Goal: Task Accomplishment & Management: Use online tool/utility

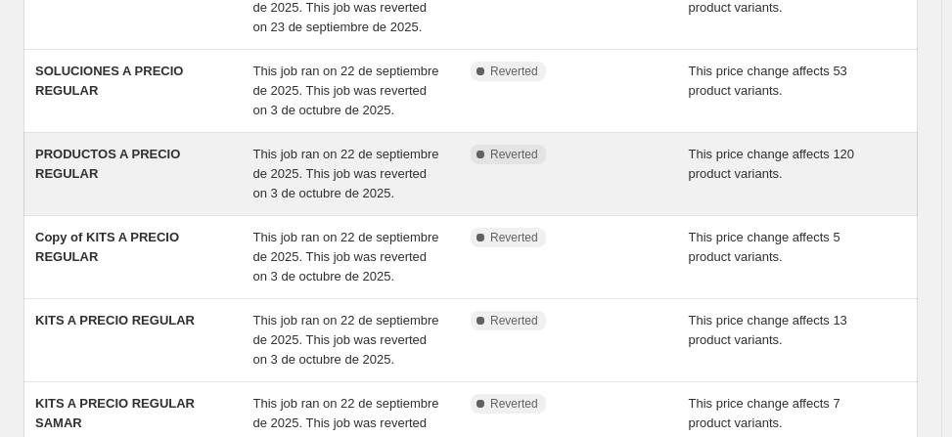
scroll to position [320, 0]
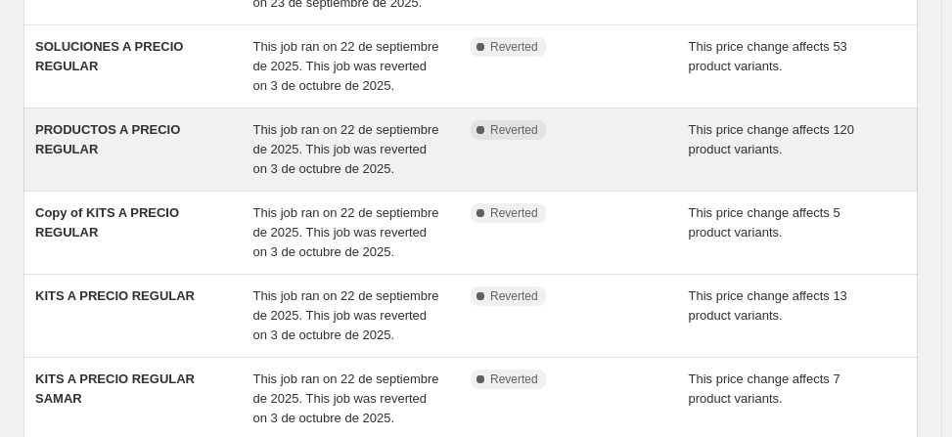
click at [229, 179] on div "PRODUCTOS A PRECIO REGULAR" at bounding box center [144, 149] width 218 height 59
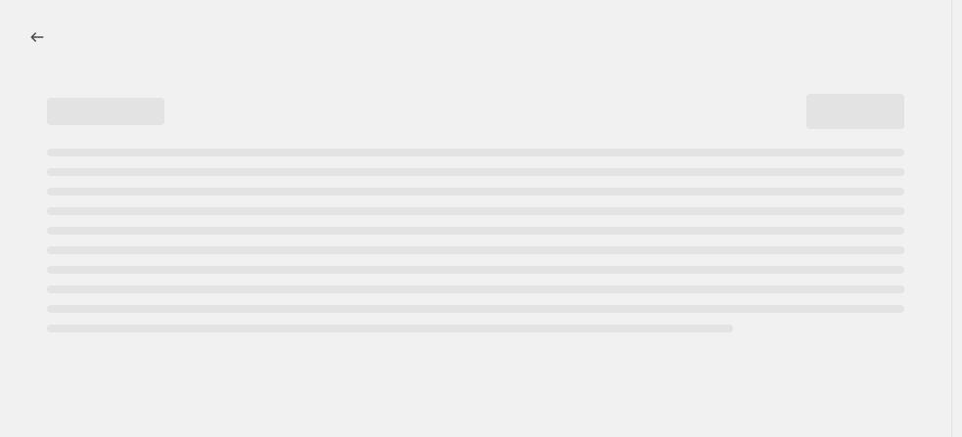
select select "ecap"
select select "no_change"
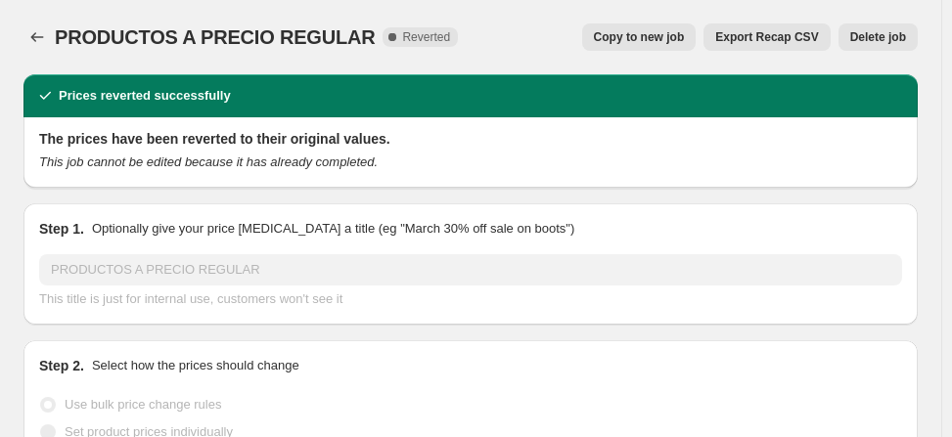
select select "collection"
click at [667, 36] on span "Copy to new job" at bounding box center [639, 37] width 91 height 16
select select "ecap"
select select "no_change"
select select "collection"
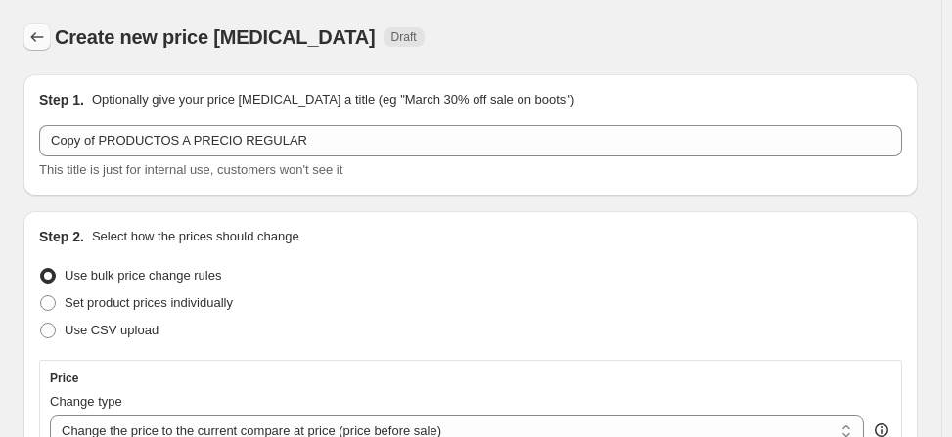
click at [34, 43] on icon "Price change jobs" at bounding box center [37, 37] width 20 height 20
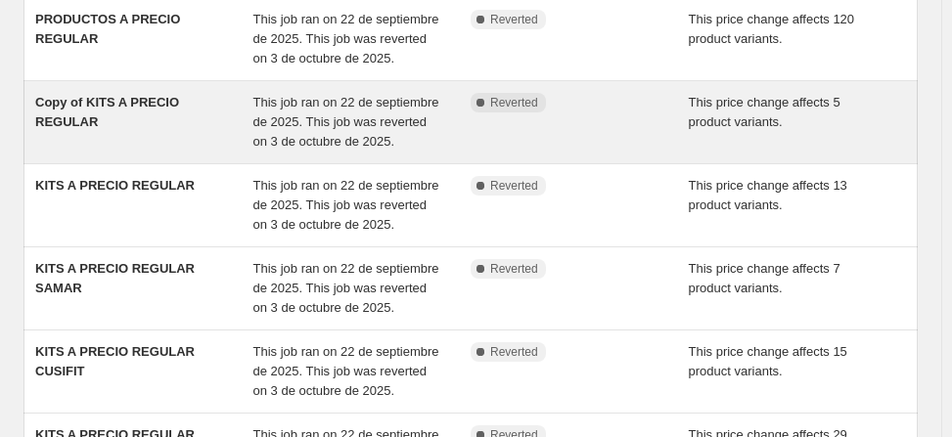
scroll to position [452, 0]
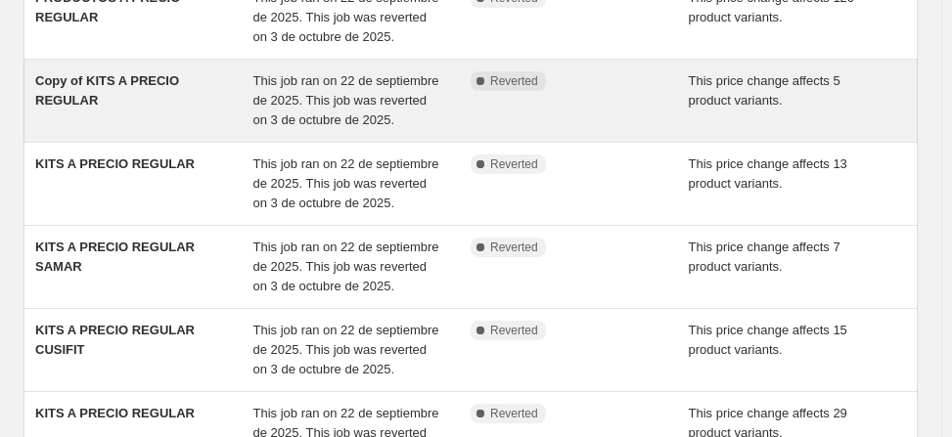
click at [176, 130] on div "Copy of KITS A PRECIO REGULAR" at bounding box center [144, 100] width 218 height 59
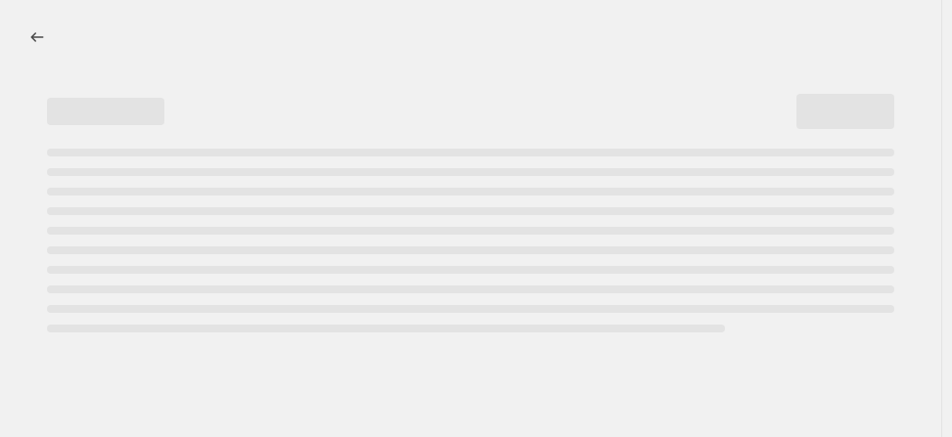
select select "ecap"
select select "no_change"
select select "collection"
select select "title"
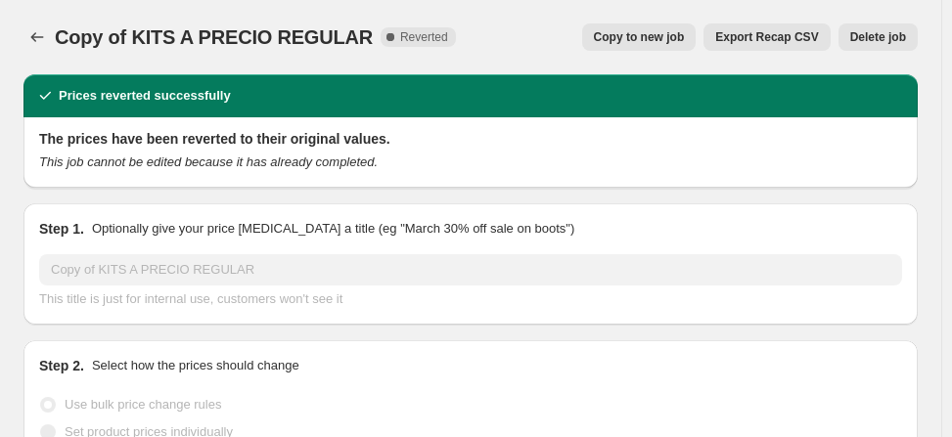
click at [667, 40] on span "Copy to new job" at bounding box center [639, 37] width 91 height 16
select select "ecap"
select select "no_change"
select select "collection"
select select "title"
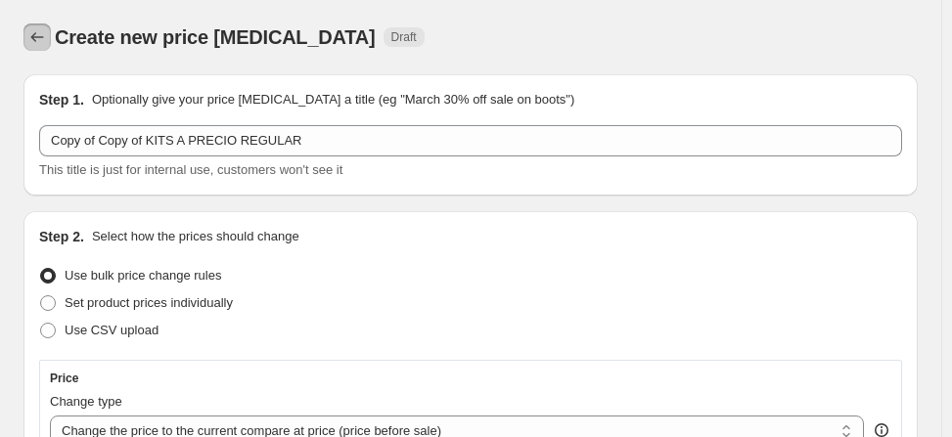
click at [49, 41] on button "Price change jobs" at bounding box center [36, 36] width 27 height 27
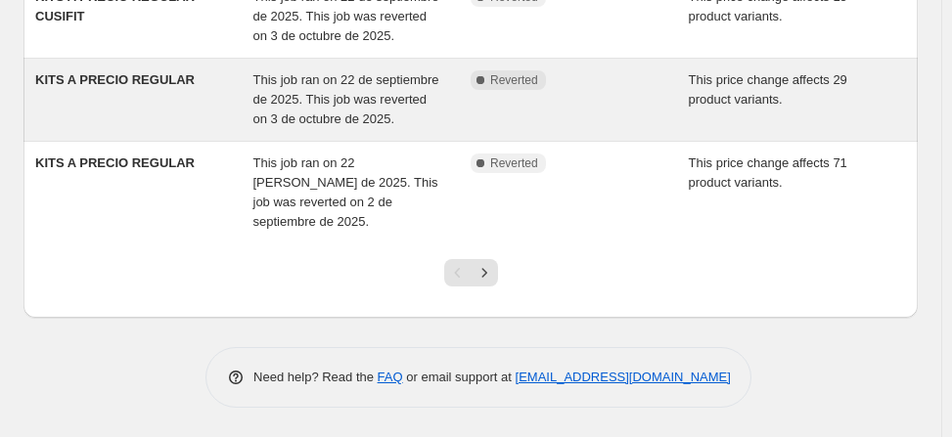
scroll to position [940, 0]
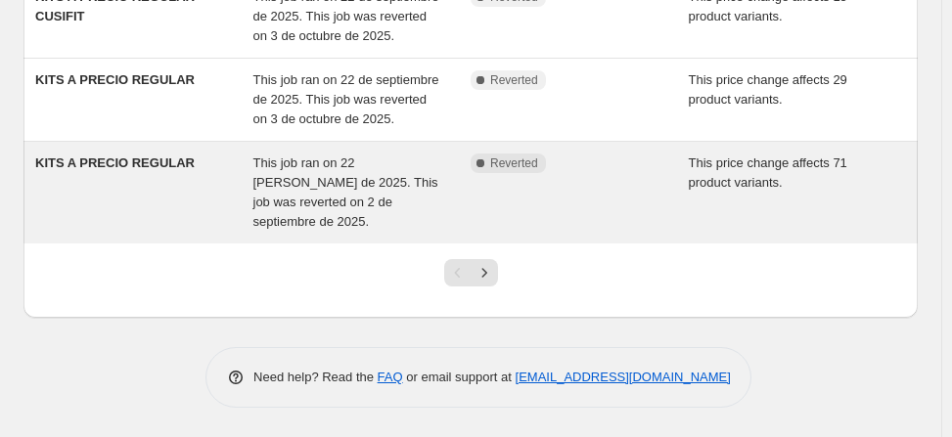
click at [323, 211] on div "This job ran on 22 [PERSON_NAME] de 2025. This job was reverted on 2 de septiem…" at bounding box center [362, 193] width 218 height 78
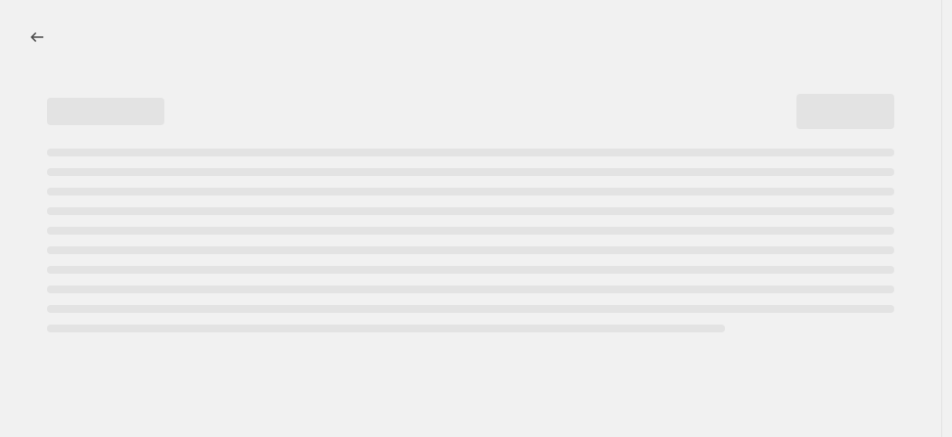
select select "ecap"
select select "no_change"
select select "collection"
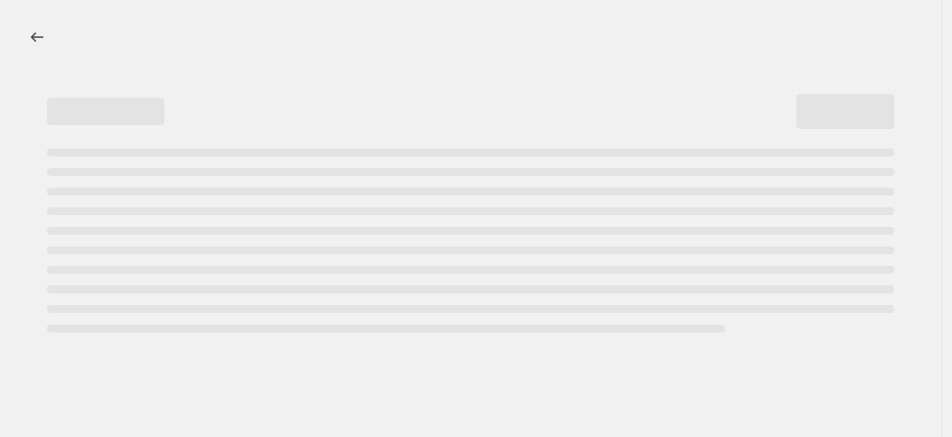
select select "collection"
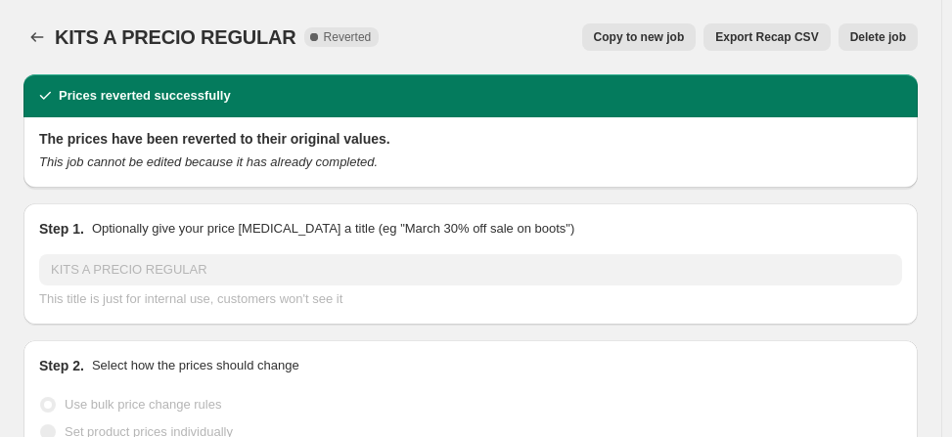
click at [636, 40] on span "Copy to new job" at bounding box center [639, 37] width 91 height 16
select select "ecap"
select select "no_change"
select select "collection"
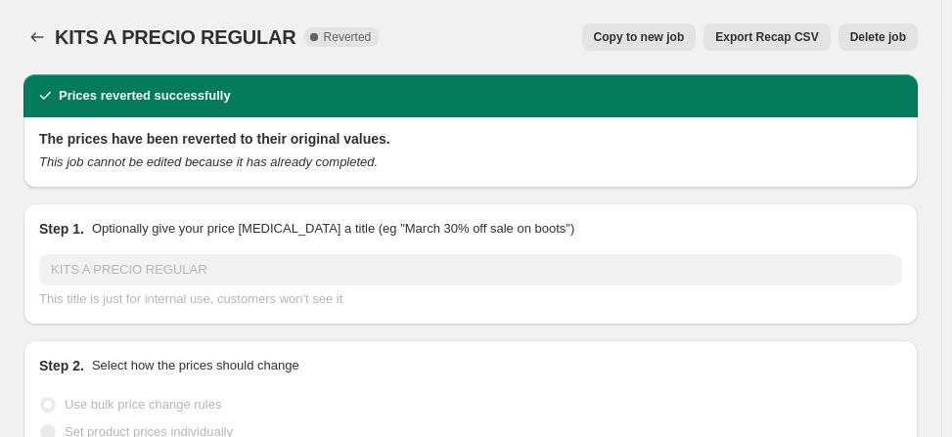
select select "collection"
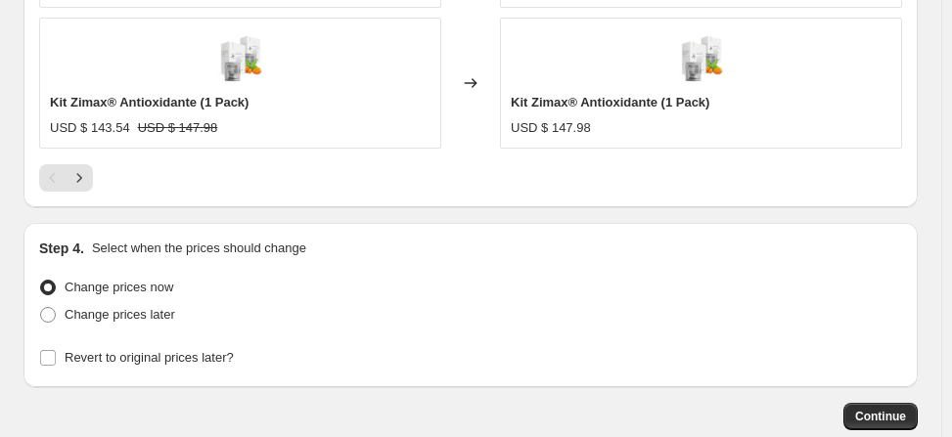
scroll to position [2344, 0]
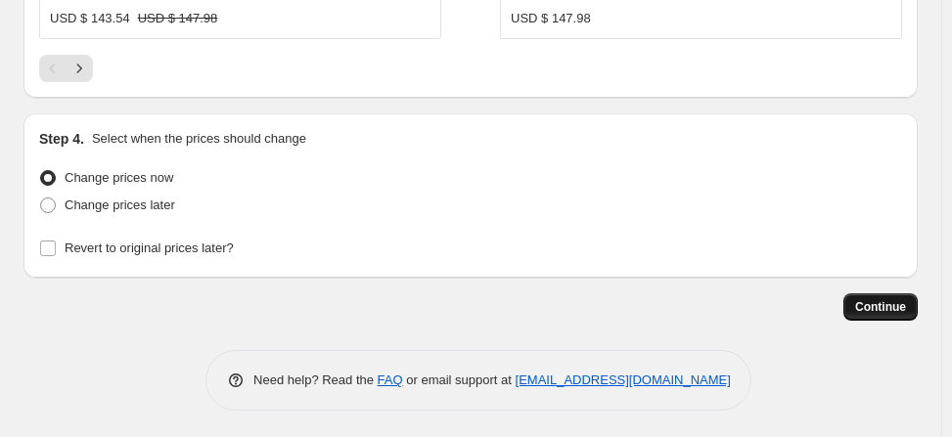
click at [878, 312] on button "Continue" at bounding box center [881, 307] width 74 height 27
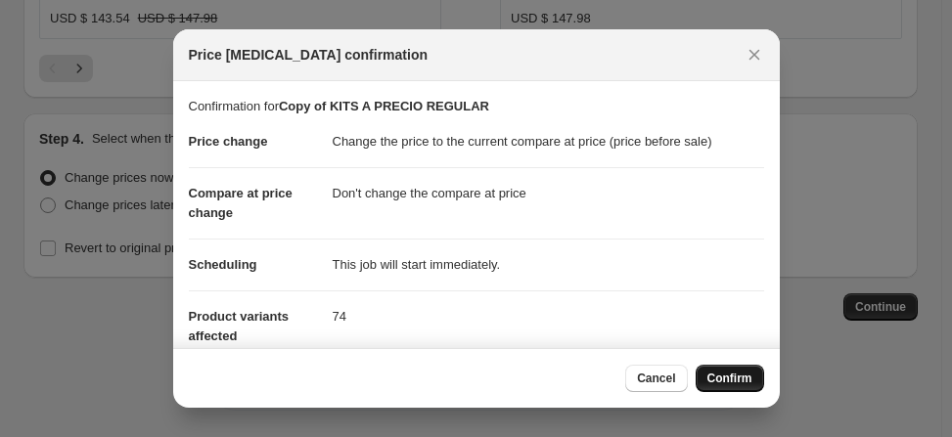
click at [716, 372] on span "Confirm" at bounding box center [730, 379] width 45 height 16
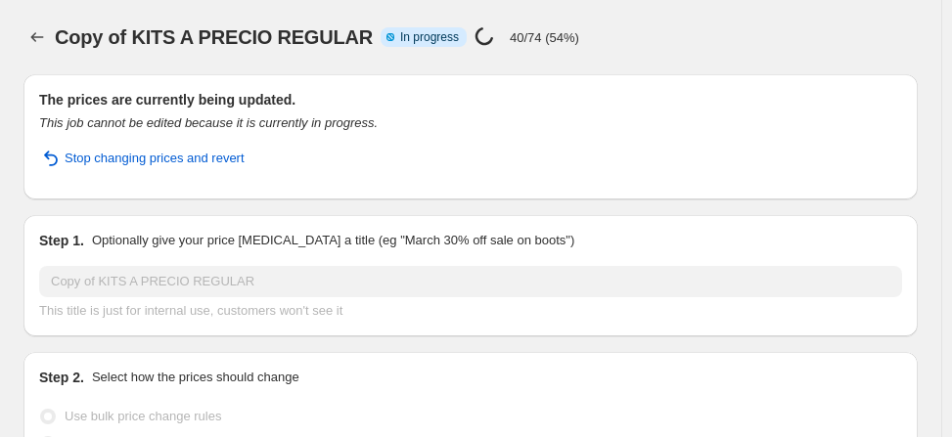
click at [799, 31] on div "Copy of KITS A PRECIO REGULAR Info Partially complete In progress Price [MEDICA…" at bounding box center [470, 36] width 895 height 27
select select "ecap"
select select "no_change"
select select "collection"
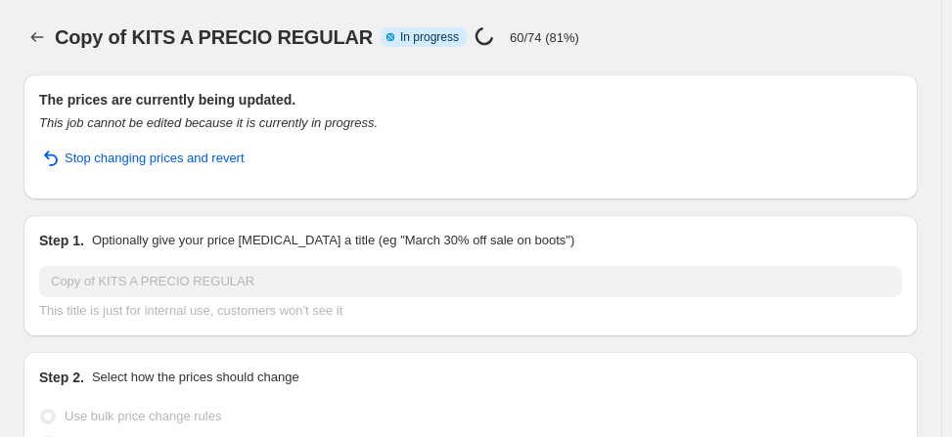
select select "collection"
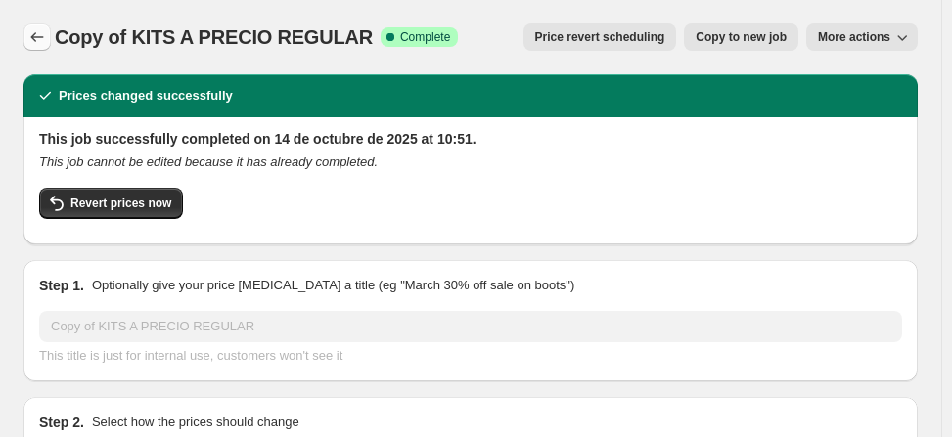
click at [38, 39] on icon "Price change jobs" at bounding box center [37, 37] width 20 height 20
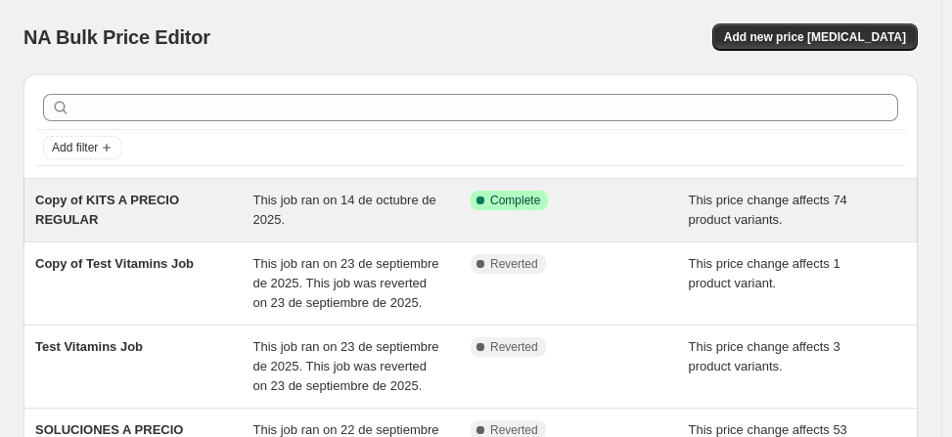
click at [360, 210] on div "This job ran on 14 de octubre de 2025." at bounding box center [362, 210] width 218 height 39
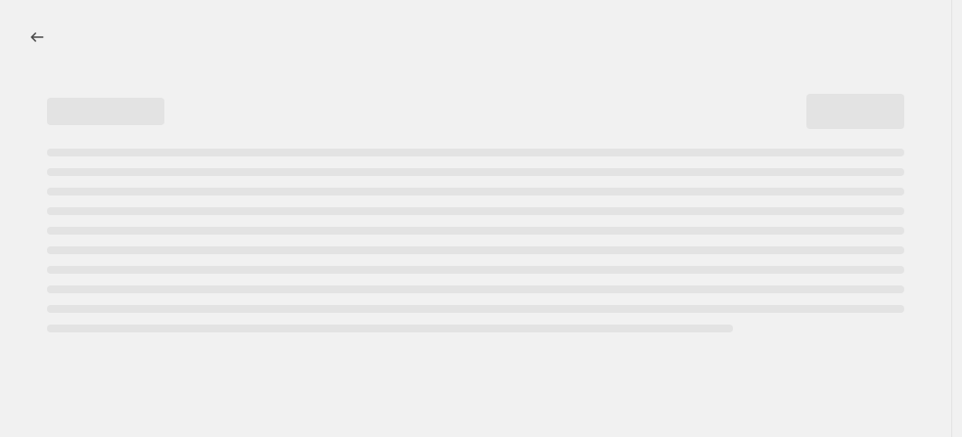
select select "ecap"
select select "no_change"
select select "collection"
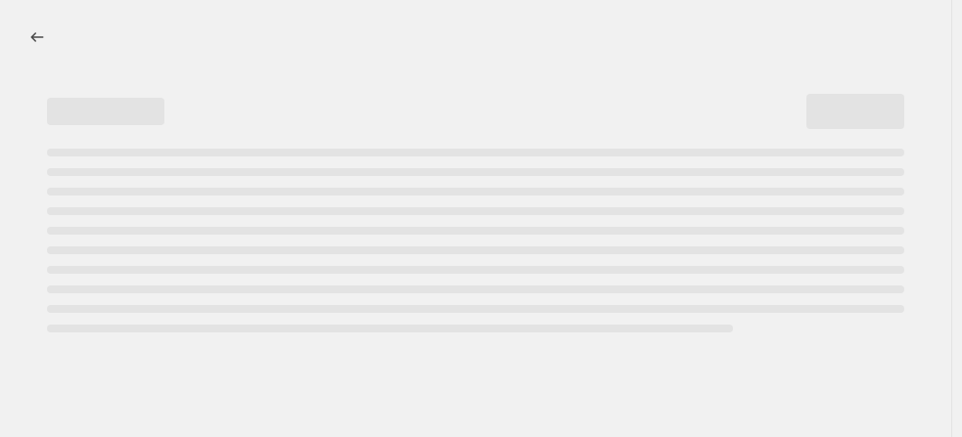
select select "collection"
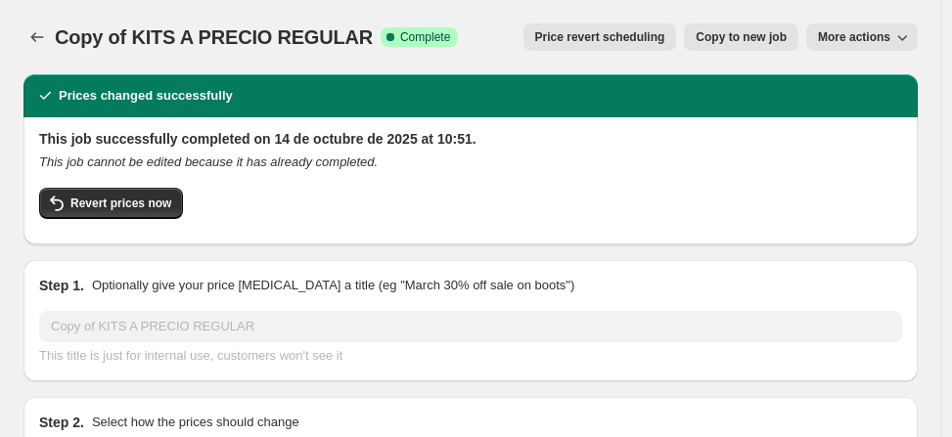
click at [765, 41] on span "Copy to new job" at bounding box center [741, 37] width 91 height 16
select select "ecap"
select select "no_change"
select select "collection"
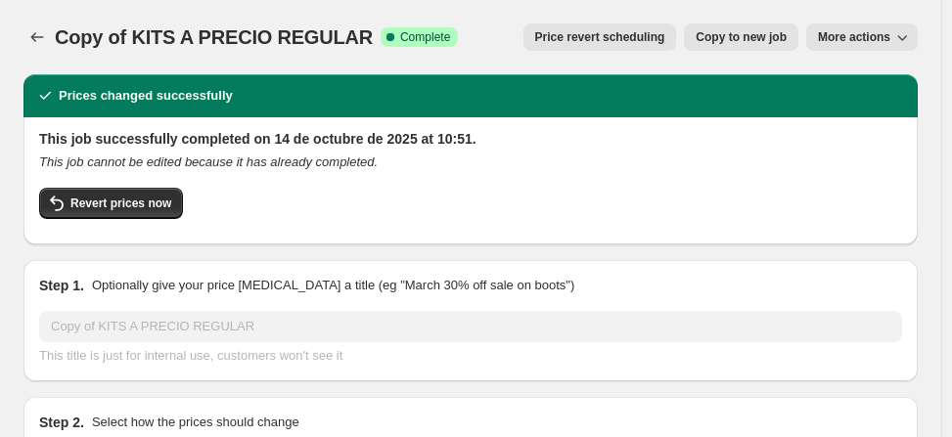
select select "collection"
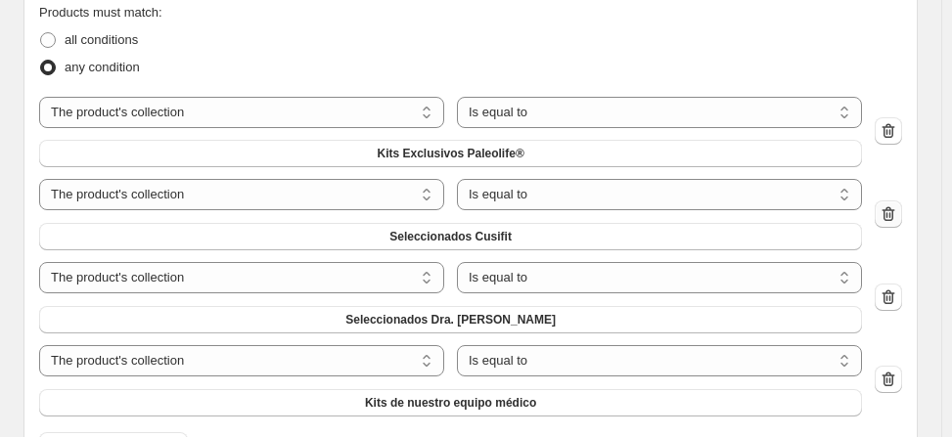
click at [895, 210] on icon "button" at bounding box center [889, 215] width 20 height 20
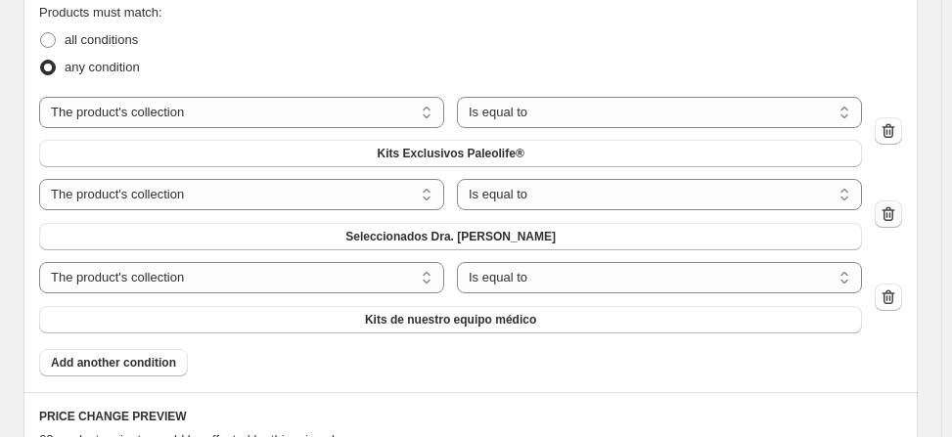
click at [892, 212] on icon "button" at bounding box center [891, 215] width 2 height 6
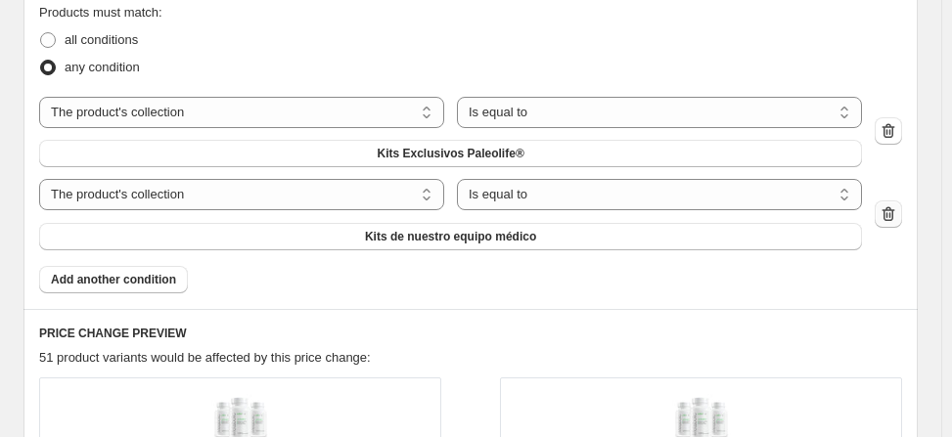
click at [898, 214] on icon "button" at bounding box center [889, 215] width 20 height 20
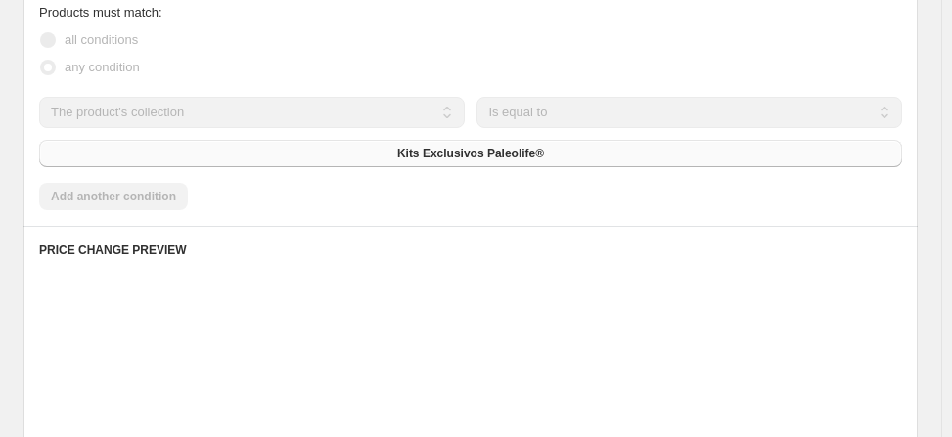
scroll to position [1124, 0]
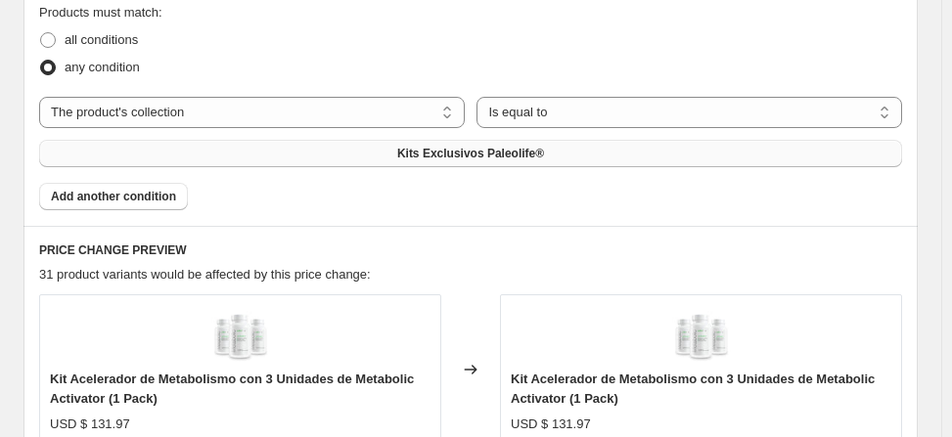
click at [577, 150] on button "Kits Exclusivos Paleolife®" at bounding box center [470, 153] width 863 height 27
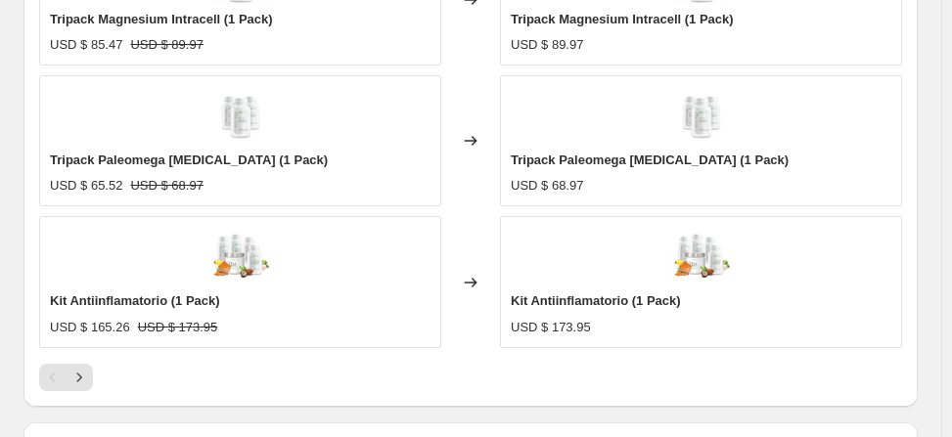
scroll to position [2055, 0]
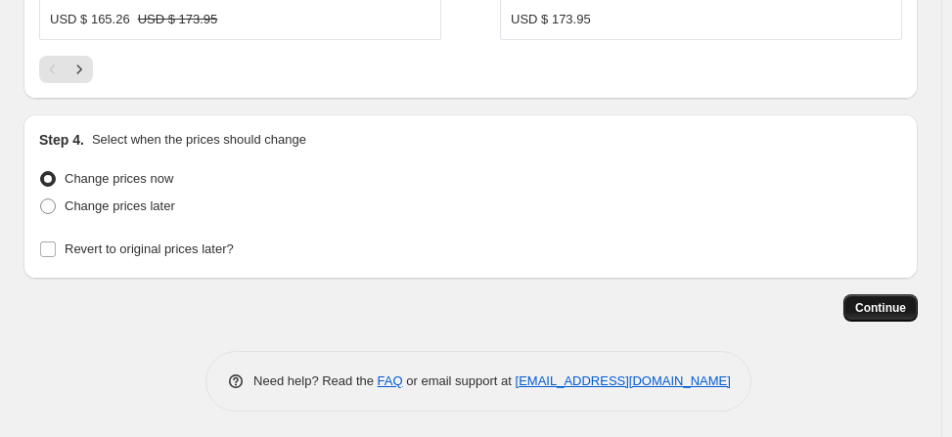
click at [898, 309] on span "Continue" at bounding box center [880, 308] width 51 height 16
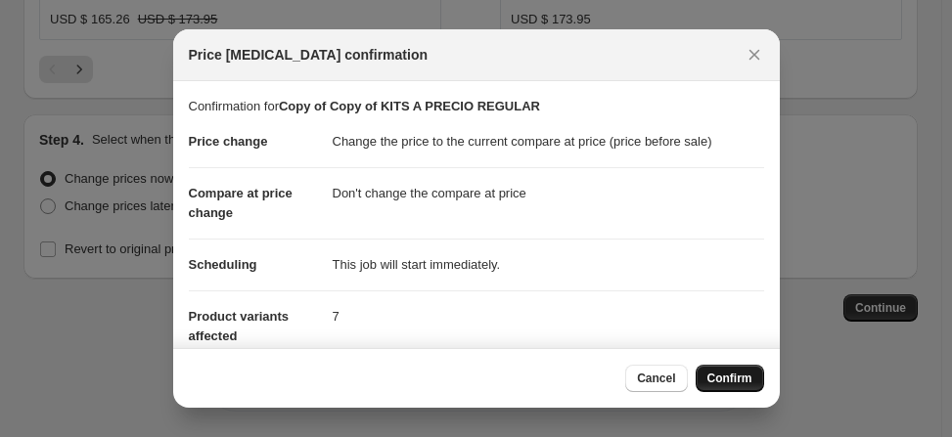
click at [736, 376] on span "Confirm" at bounding box center [730, 379] width 45 height 16
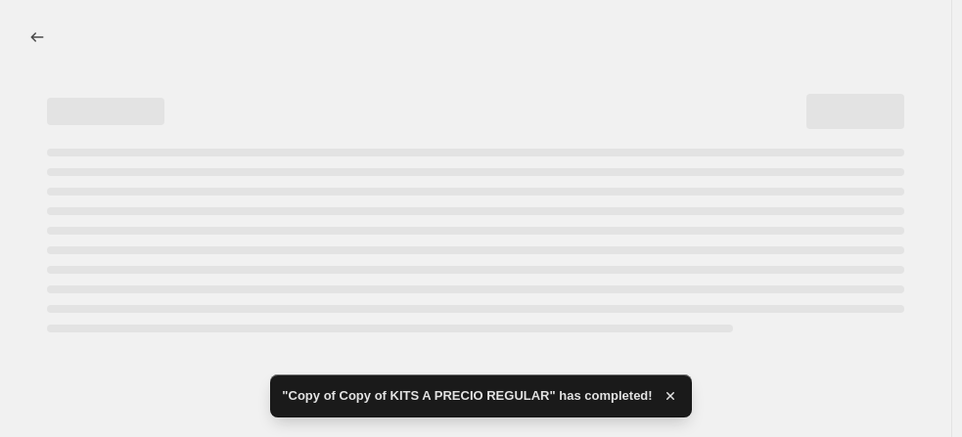
select select "ecap"
select select "no_change"
select select "collection"
